Goal: Task Accomplishment & Management: Manage account settings

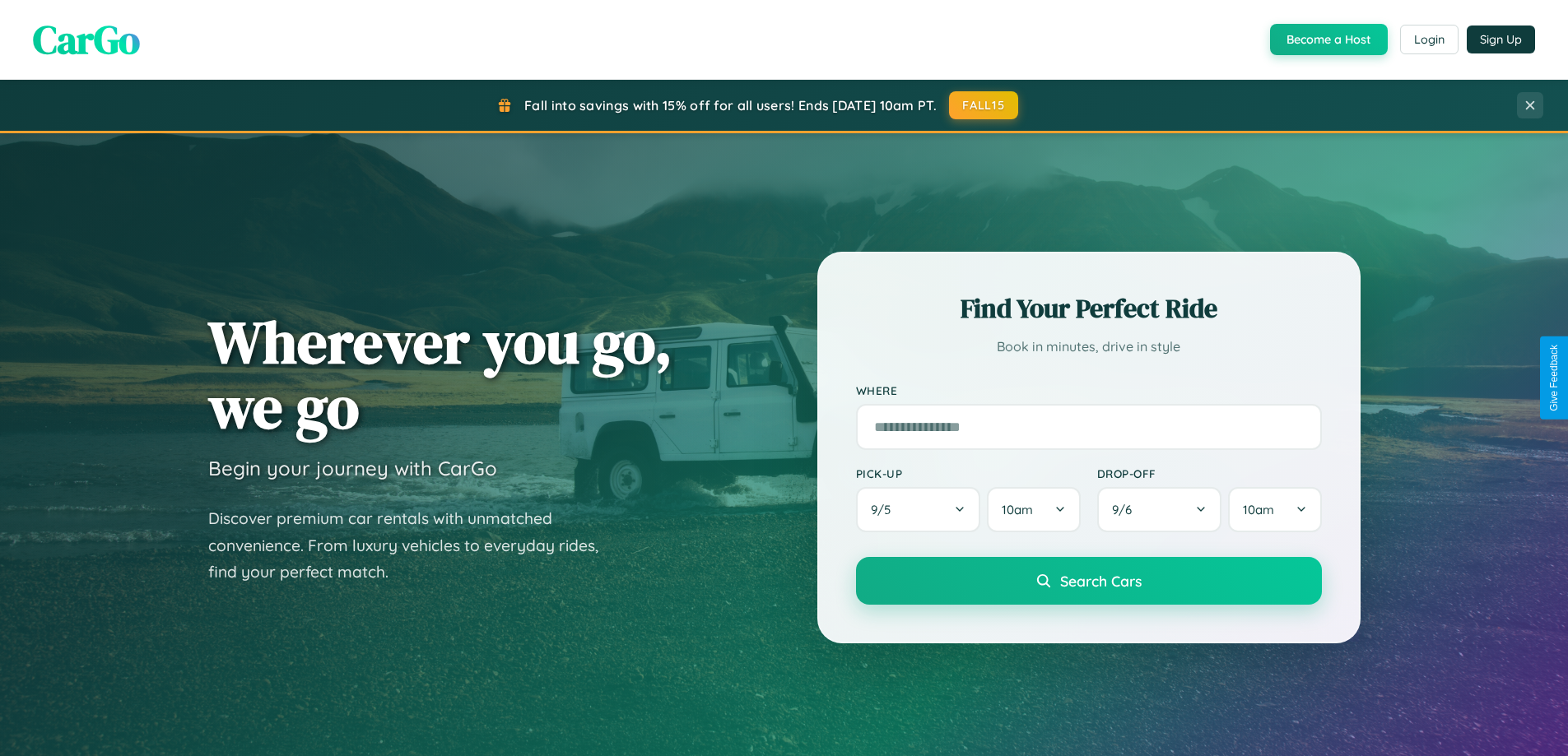
scroll to position [1133, 0]
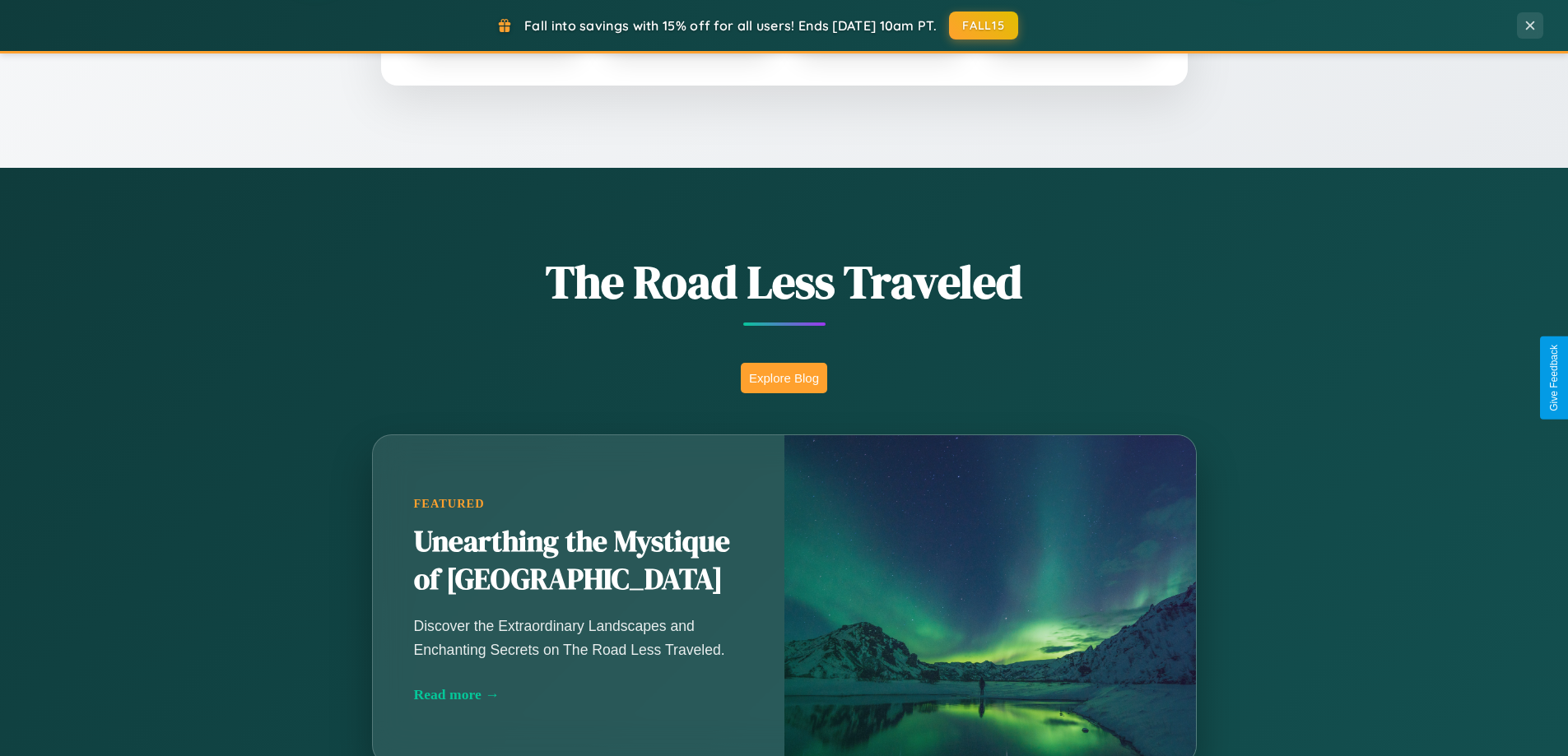
click at [784, 378] on button "Explore Blog" at bounding box center [784, 378] width 86 height 30
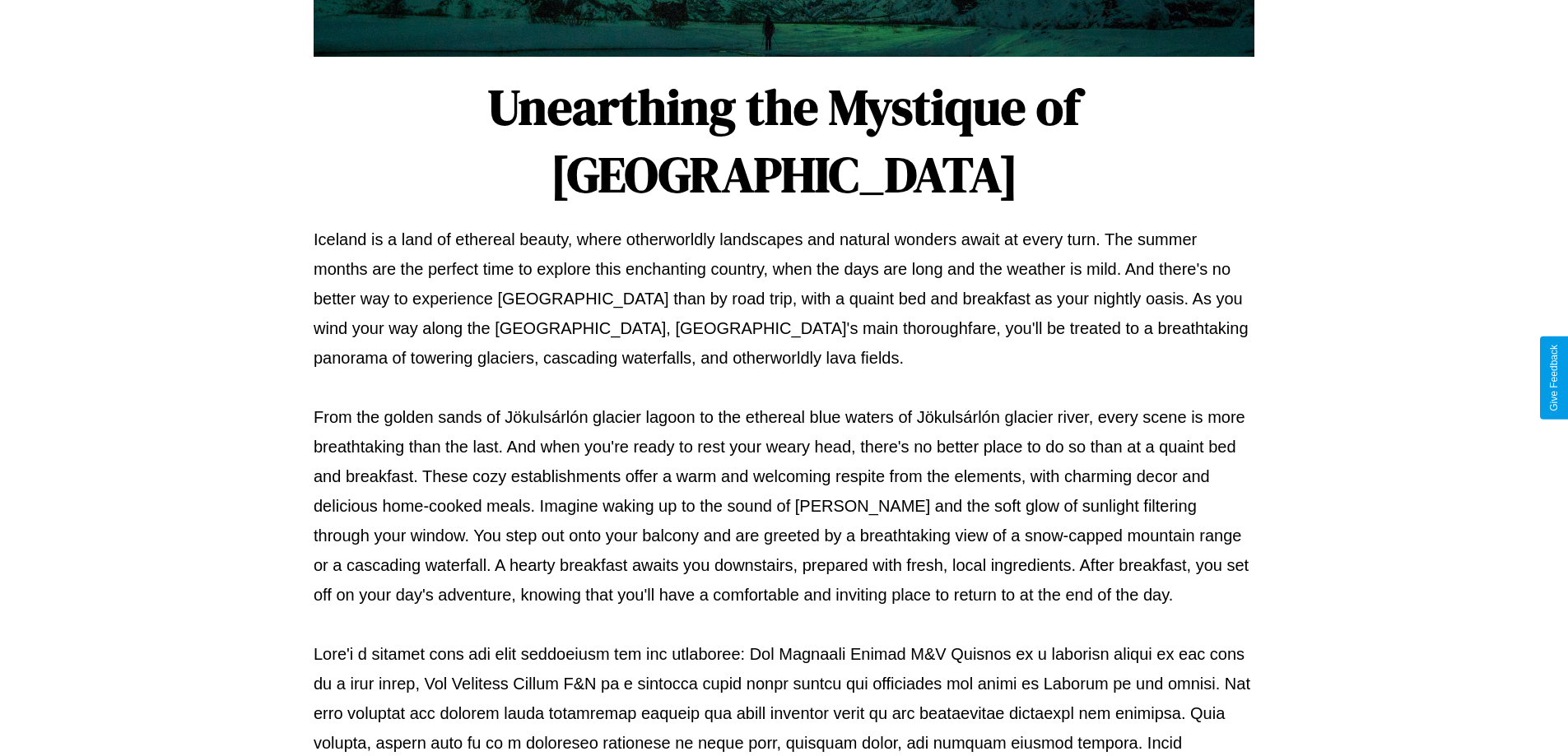
scroll to position [532, 0]
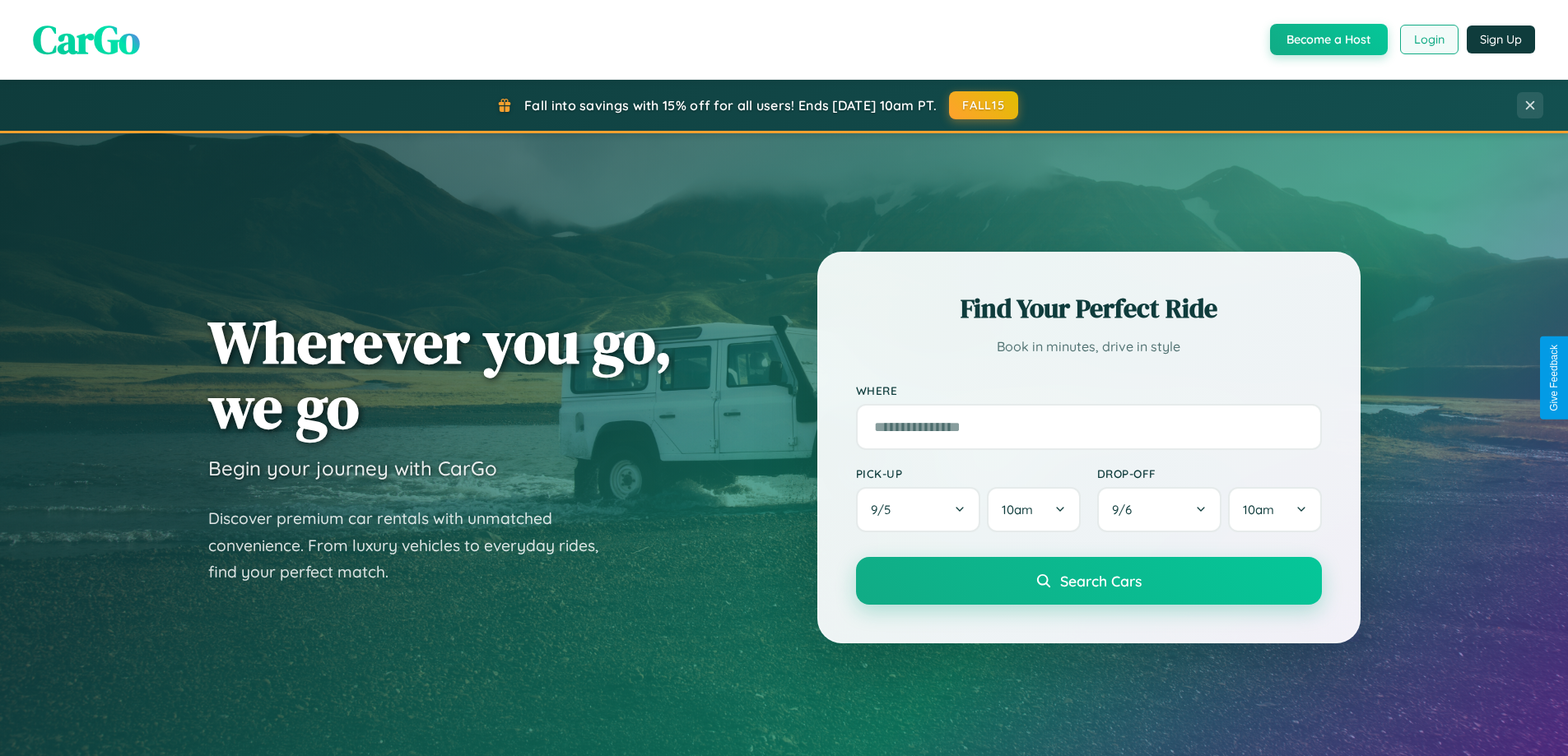
click at [1428, 39] on button "Login" at bounding box center [1430, 39] width 59 height 29
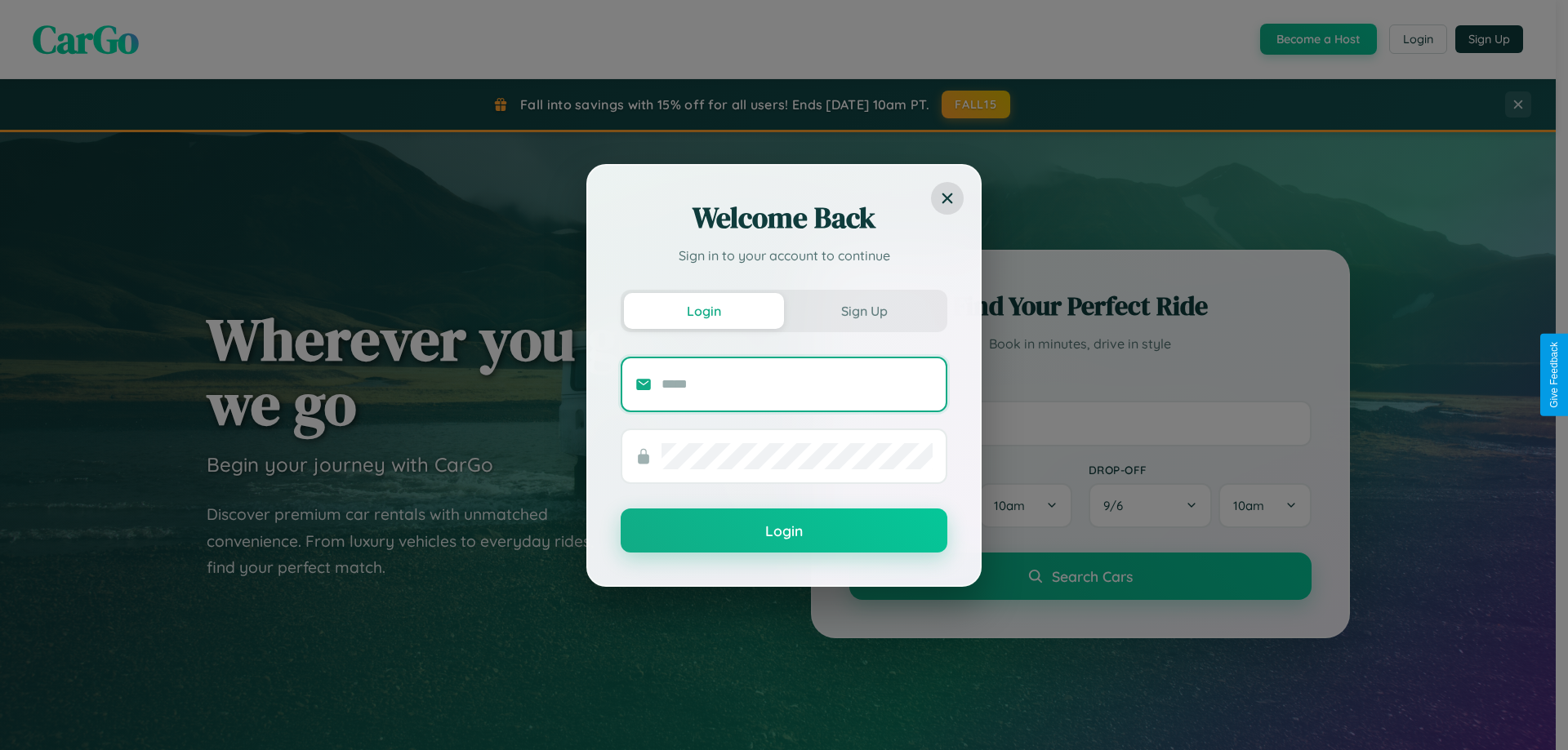
click at [797, 384] on input "text" at bounding box center [797, 385] width 271 height 26
type input "**********"
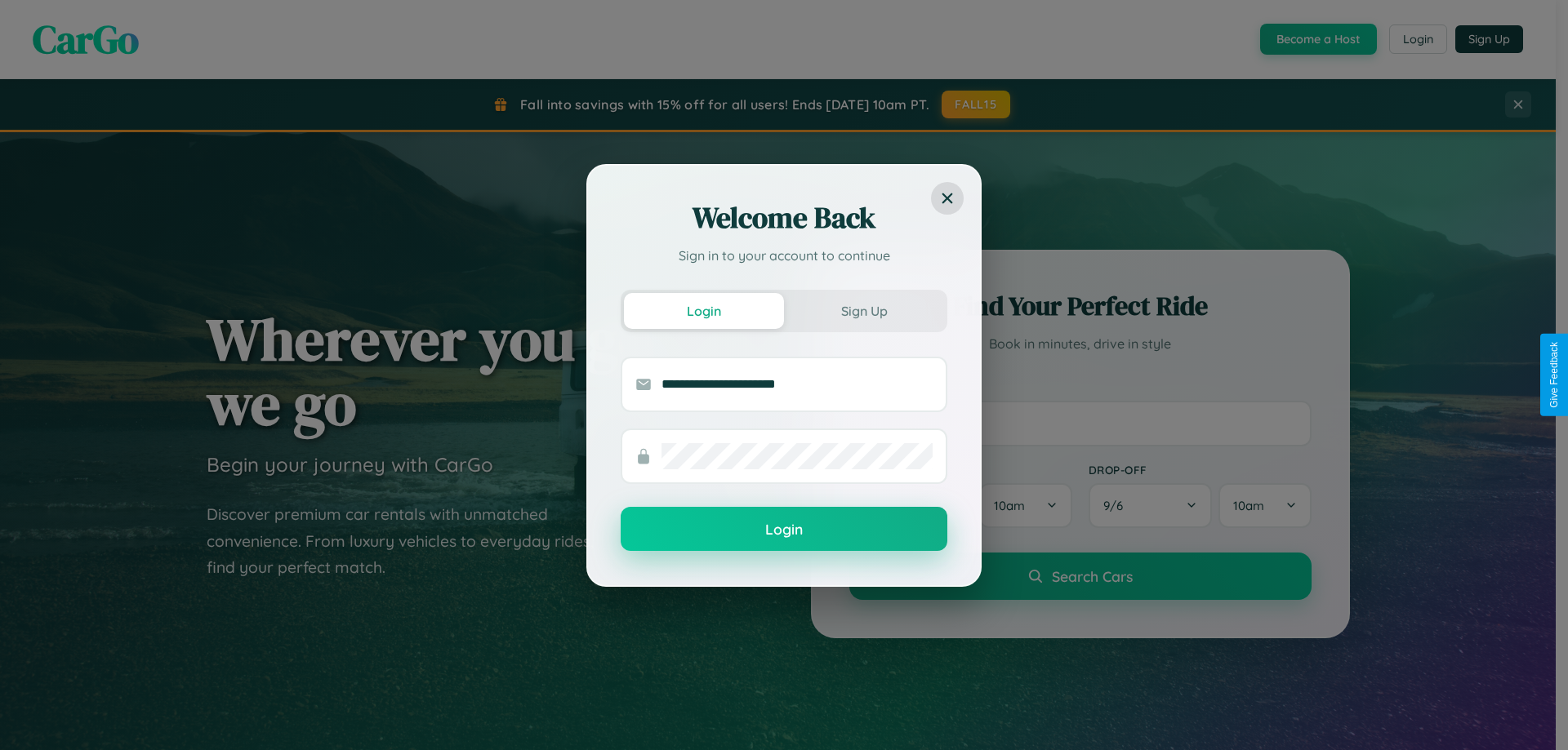
click at [784, 530] on button "Login" at bounding box center [784, 529] width 326 height 45
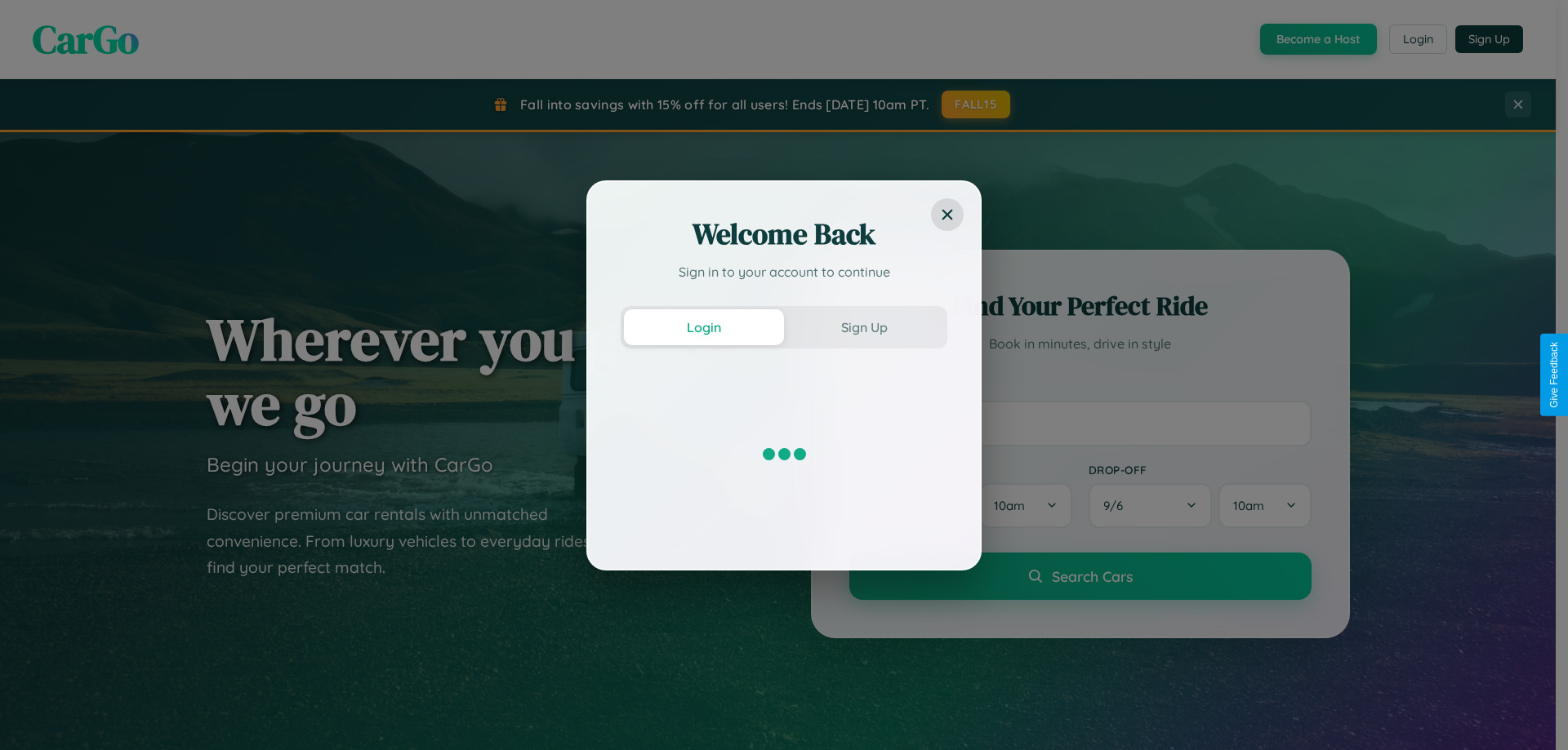
click at [1416, 39] on div "Welcome Back Sign in to your account to continue Login Sign Up" at bounding box center [784, 375] width 1568 height 750
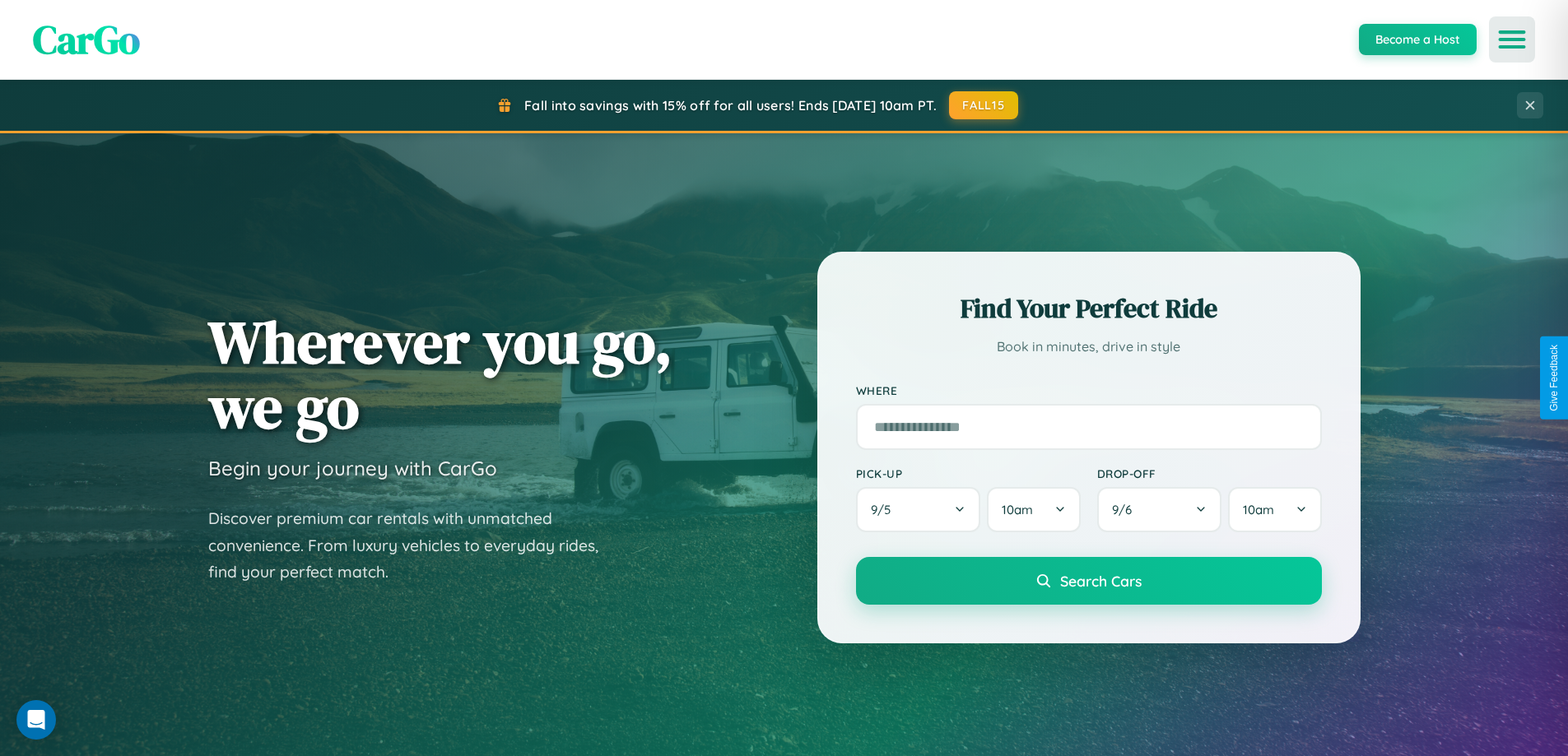
click at [1512, 39] on icon "Open menu" at bounding box center [1512, 39] width 24 height 15
